Goal: Task Accomplishment & Management: Manage account settings

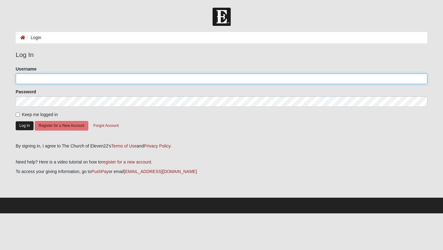
type input "[PERSON_NAME].[PERSON_NAME]"
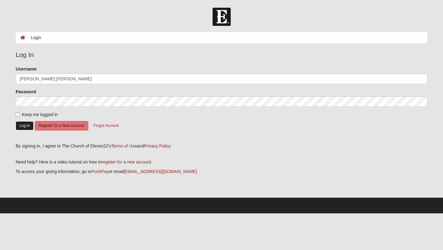
click at [27, 126] on button "Log In" at bounding box center [25, 125] width 18 height 9
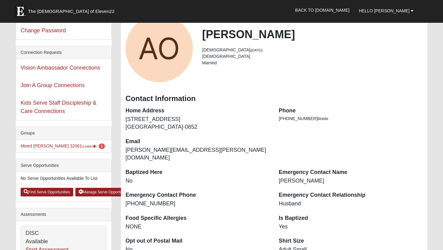
scroll to position [44, 0]
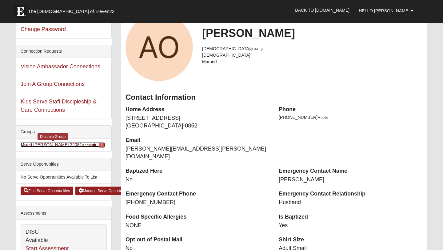
click at [45, 144] on link "Mixed Olsen 32081 (Leader ) 1" at bounding box center [63, 144] width 84 height 5
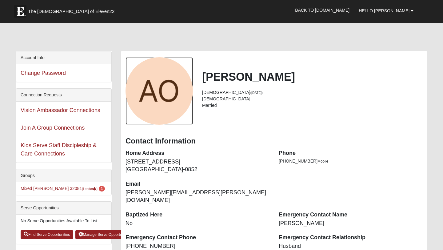
click at [164, 94] on div "View Fullsize Photo" at bounding box center [159, 90] width 67 height 67
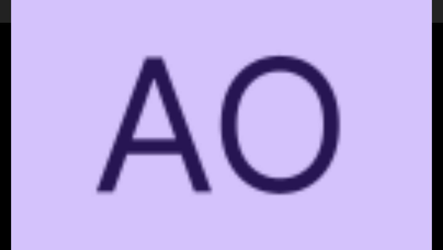
click at [164, 94] on div "View Fullsize Photo" at bounding box center [221, 124] width 421 height 421
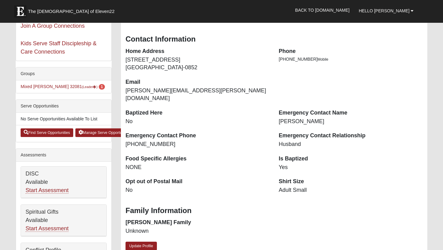
scroll to position [104, 0]
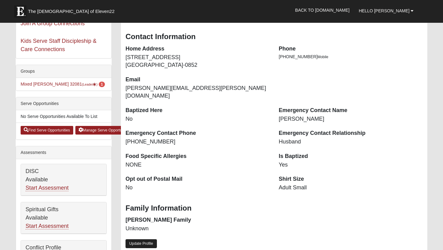
click at [150, 239] on link "Update Profile" at bounding box center [141, 243] width 31 height 9
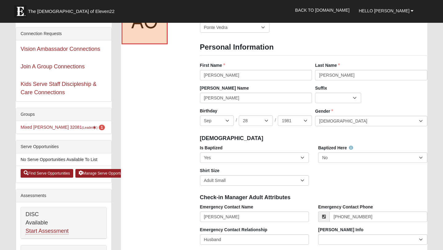
scroll to position [0, 0]
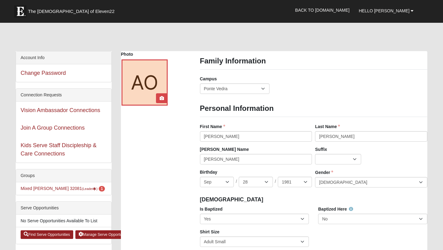
click at [158, 86] on div at bounding box center [145, 82] width 46 height 46
click at [162, 98] on icon at bounding box center [162, 98] width 4 height 4
click at [163, 97] on icon at bounding box center [162, 98] width 4 height 4
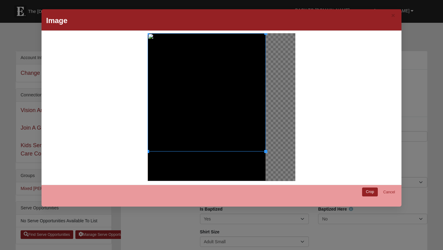
click at [326, 108] on div at bounding box center [221, 107] width 353 height 148
drag, startPoint x: 149, startPoint y: 34, endPoint x: 165, endPoint y: 48, distance: 21.4
click at [165, 48] on div at bounding box center [214, 99] width 104 height 104
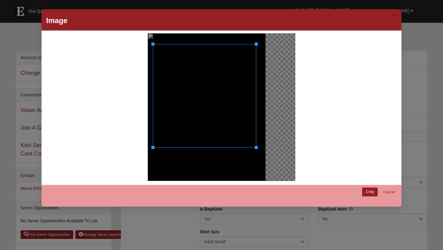
drag, startPoint x: 232, startPoint y: 84, endPoint x: 222, endPoint y: 80, distance: 10.3
click at [222, 80] on div at bounding box center [204, 95] width 103 height 103
click at [373, 194] on link "Crop" at bounding box center [370, 191] width 16 height 9
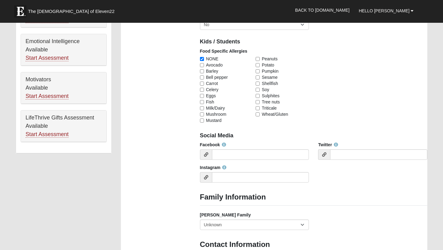
scroll to position [686, 0]
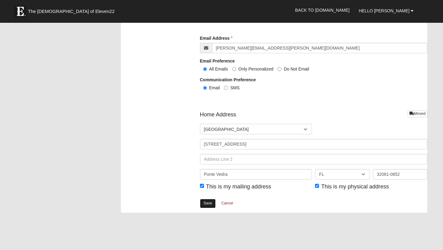
click at [209, 204] on link "Save" at bounding box center [208, 203] width 16 height 9
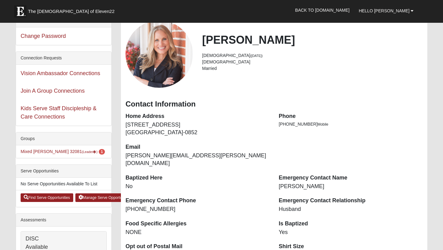
scroll to position [18, 0]
